Goal: Transaction & Acquisition: Book appointment/travel/reservation

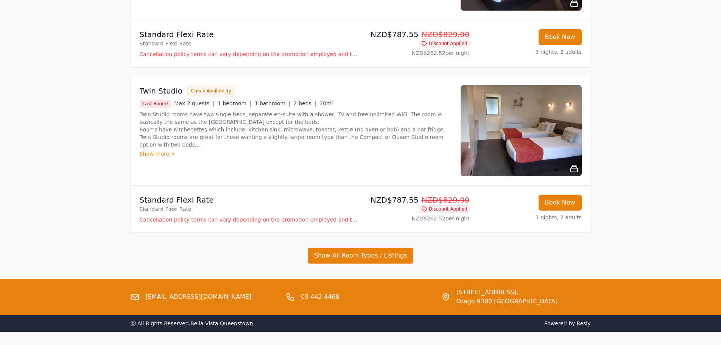
scroll to position [378, 0]
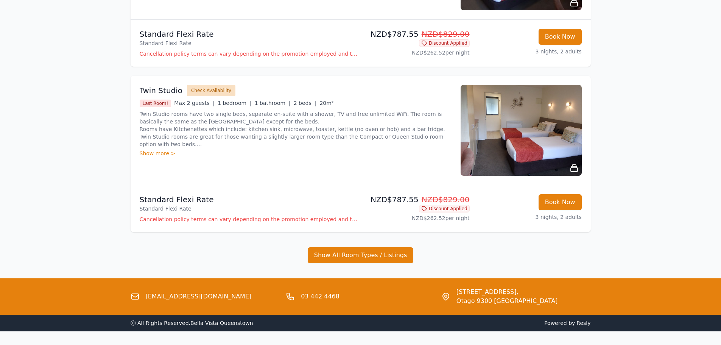
click at [207, 91] on button "Check Availability" at bounding box center [211, 90] width 48 height 11
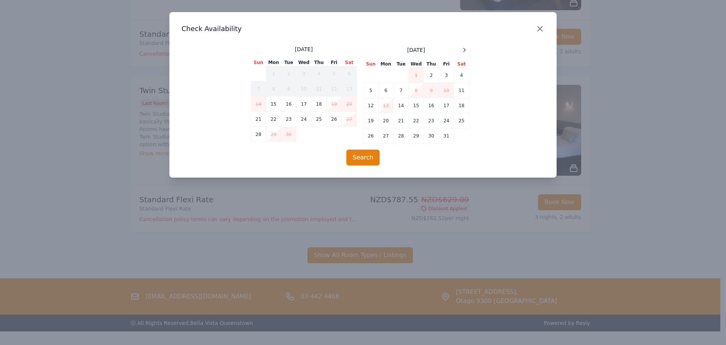
click at [543, 31] on icon "button" at bounding box center [540, 28] width 9 height 9
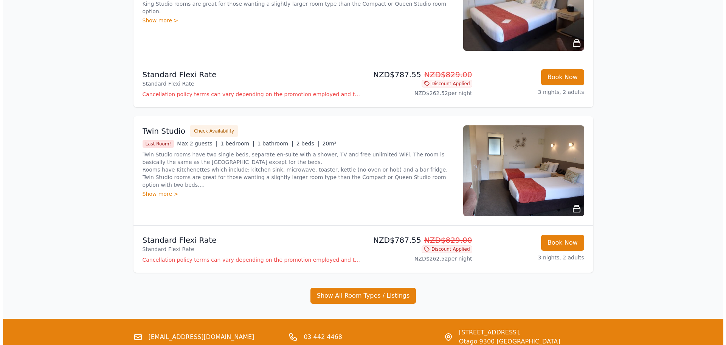
scroll to position [340, 0]
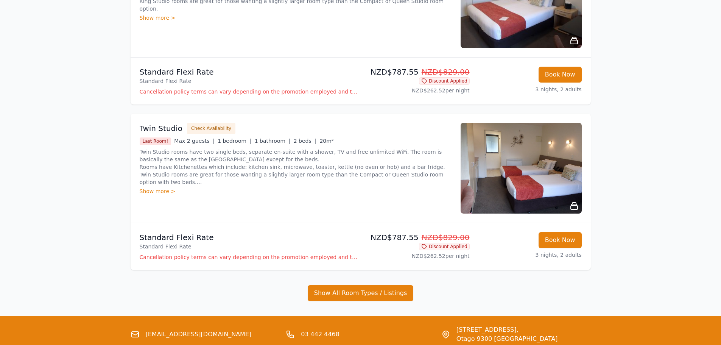
click at [353, 255] on p "Cancellation policy terms can vary depending on the promotion employed and the …" at bounding box center [249, 257] width 218 height 8
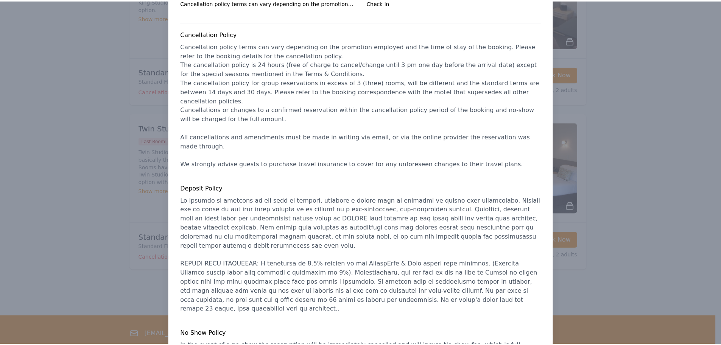
scroll to position [63, 0]
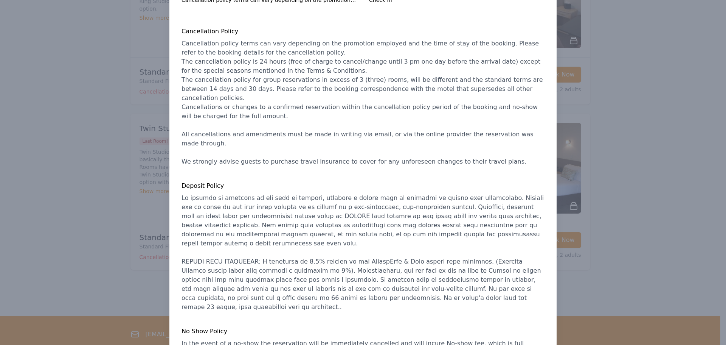
click at [60, 87] on div at bounding box center [363, 172] width 726 height 345
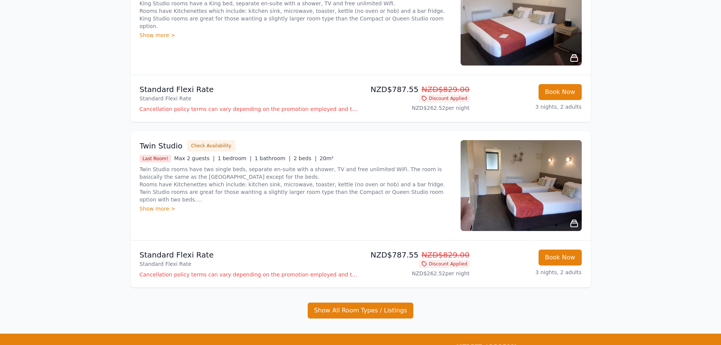
scroll to position [325, 0]
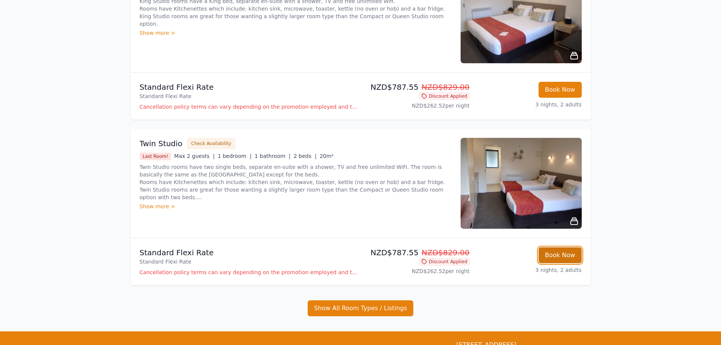
click at [561, 254] on button "Book Now" at bounding box center [559, 255] width 43 height 16
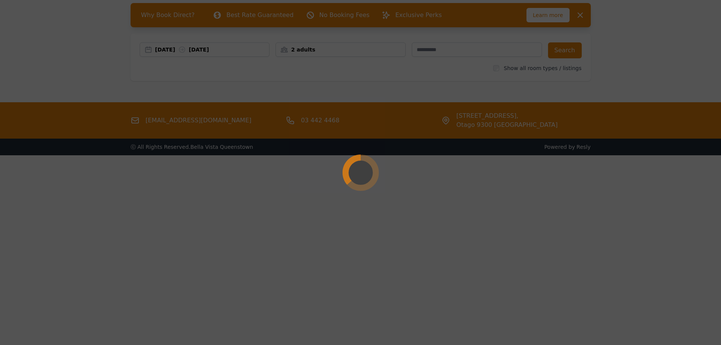
scroll to position [36, 0]
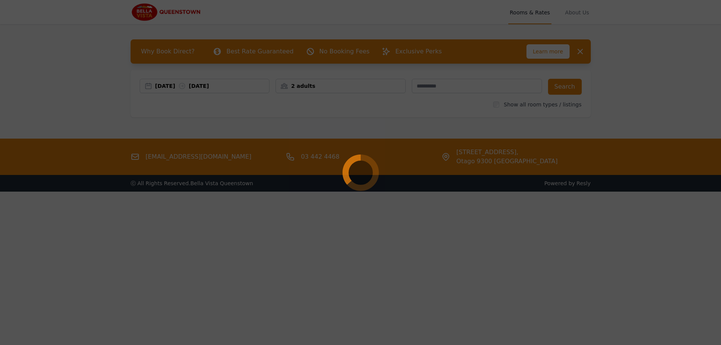
select select "**"
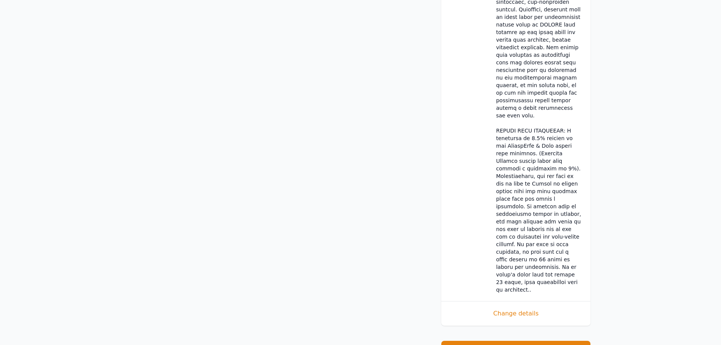
scroll to position [797, 0]
